Goal: Task Accomplishment & Management: Complete application form

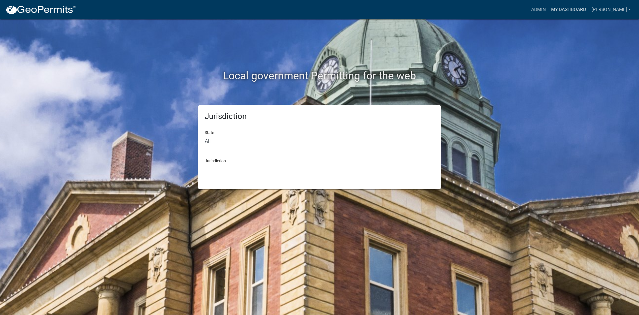
click at [586, 6] on link "My Dashboard" at bounding box center [569, 9] width 40 height 13
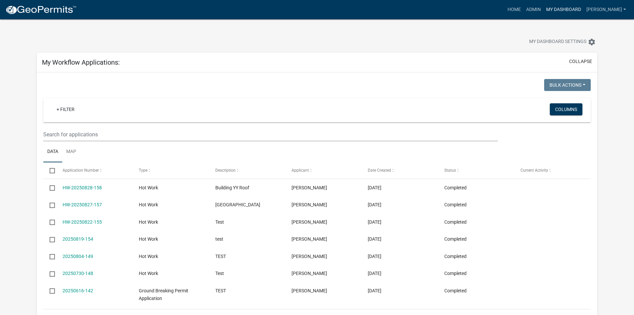
click at [576, 10] on link "My Dashboard" at bounding box center [564, 9] width 40 height 13
click at [544, 7] on link "Admin" at bounding box center [534, 9] width 20 height 13
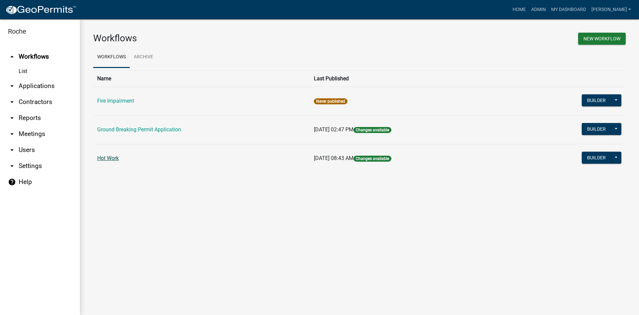
click at [110, 159] on link "Hot Work" at bounding box center [108, 158] width 22 height 6
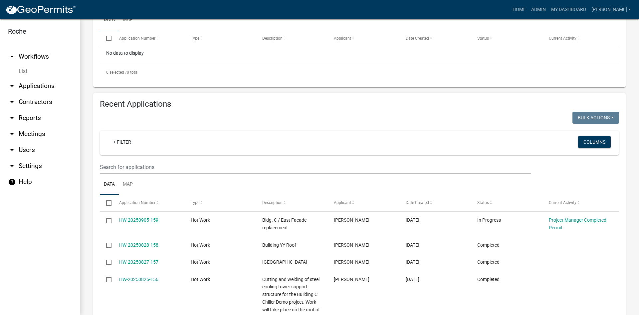
scroll to position [233, 0]
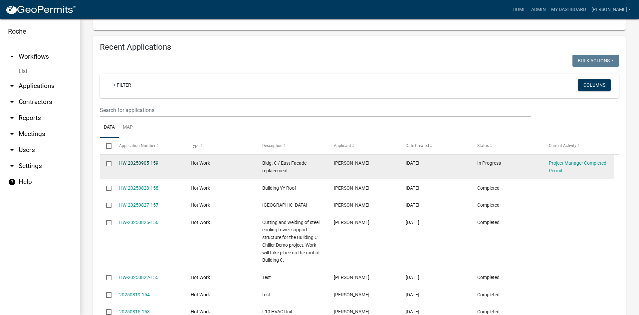
click at [143, 160] on link "HW-20250905-159" at bounding box center [138, 162] width 39 height 5
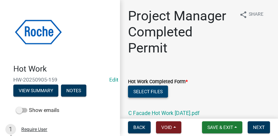
click at [141, 91] on button "Select files" at bounding box center [148, 91] width 40 height 12
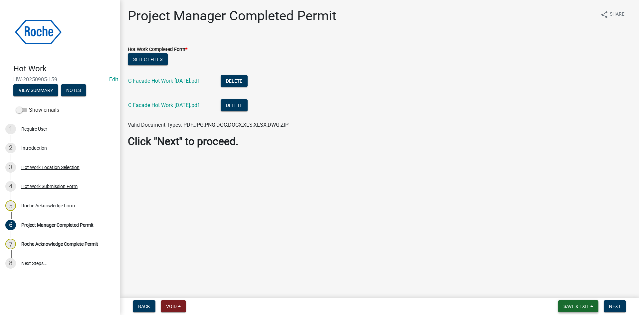
click at [578, 306] on span "Save & Exit" at bounding box center [577, 305] width 26 height 5
click at [571, 275] on button "Save" at bounding box center [571, 273] width 53 height 16
